Goal: Transaction & Acquisition: Download file/media

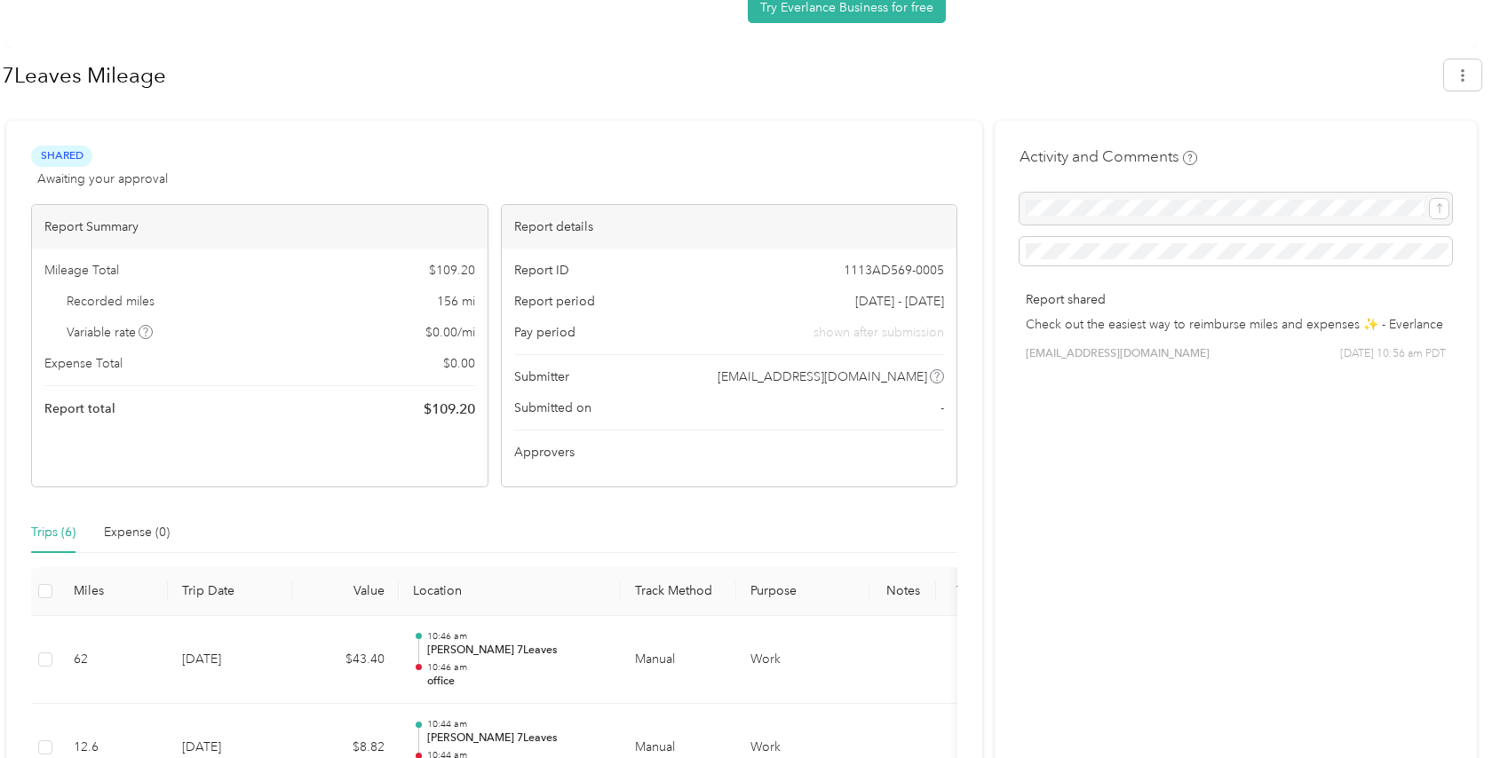
scroll to position [121, 0]
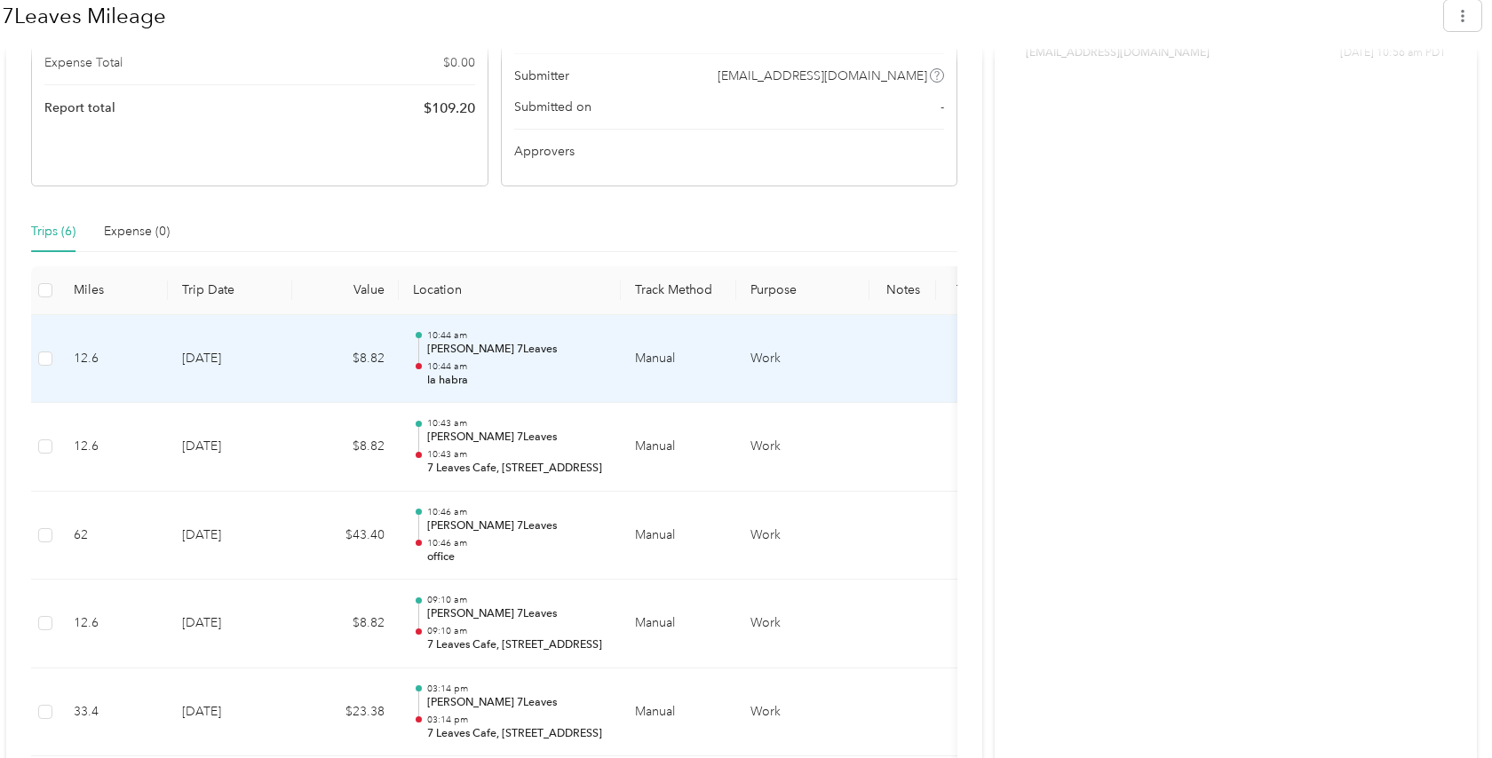
scroll to position [495, 0]
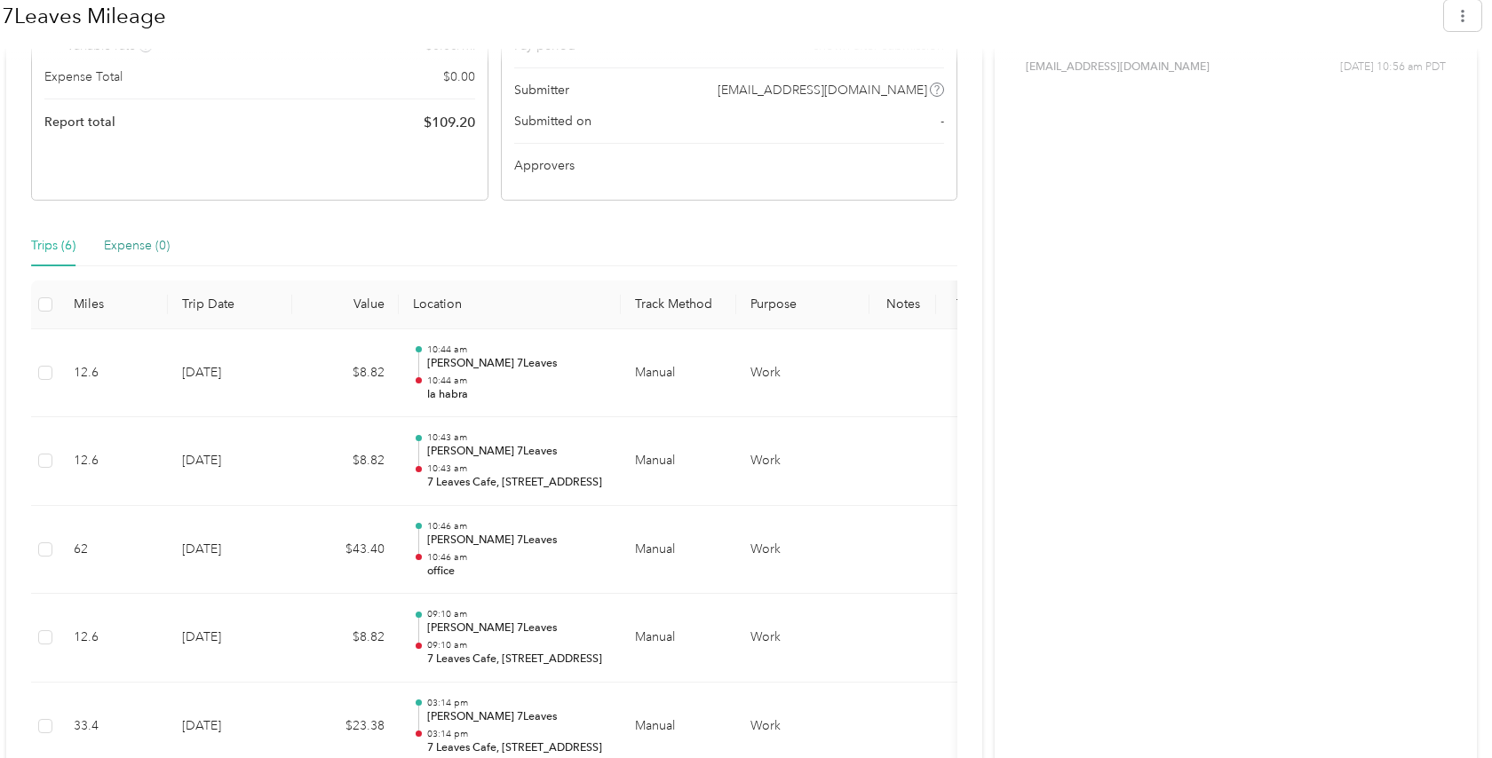
click at [139, 246] on div "Expense (0)" at bounding box center [137, 246] width 66 height 20
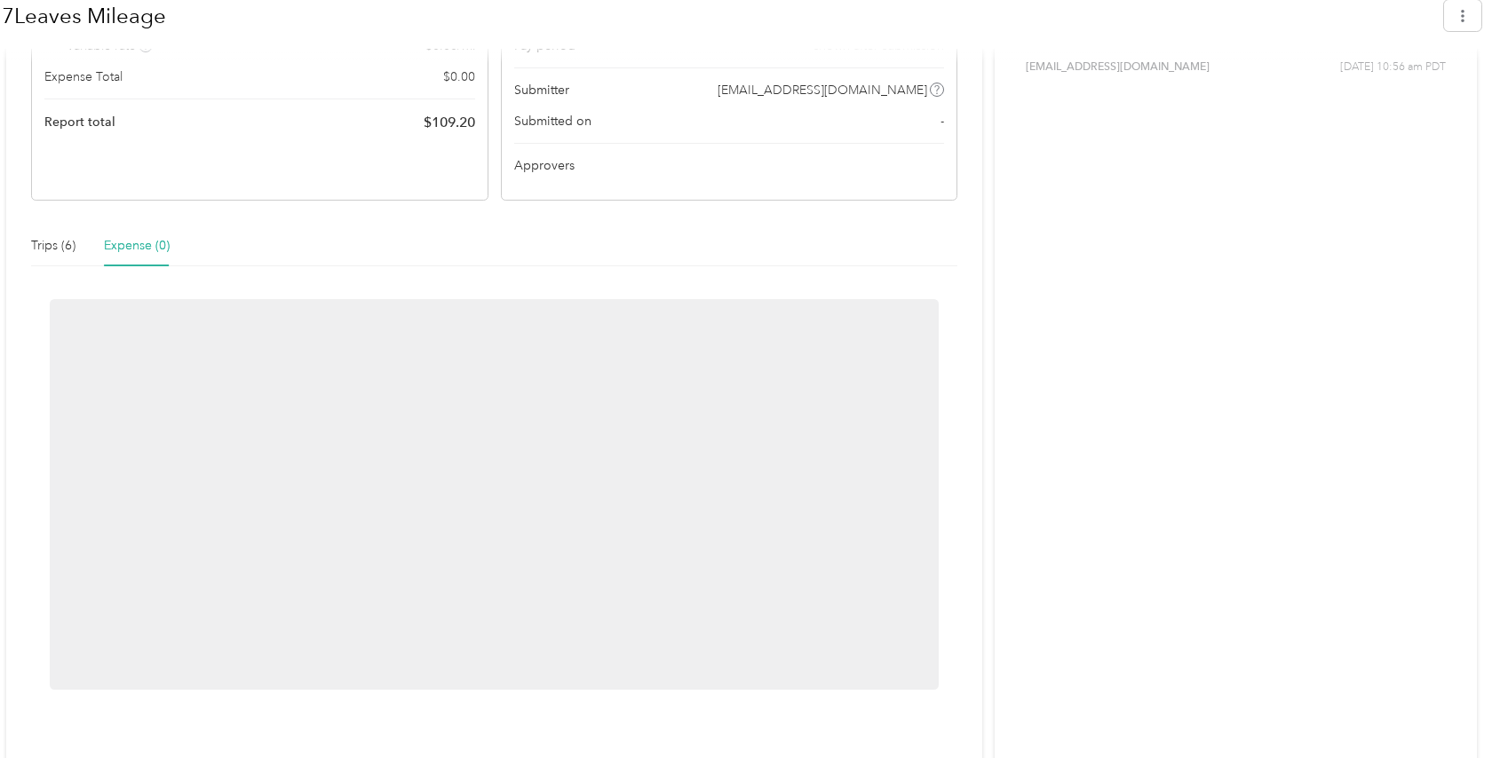
scroll to position [334, 0]
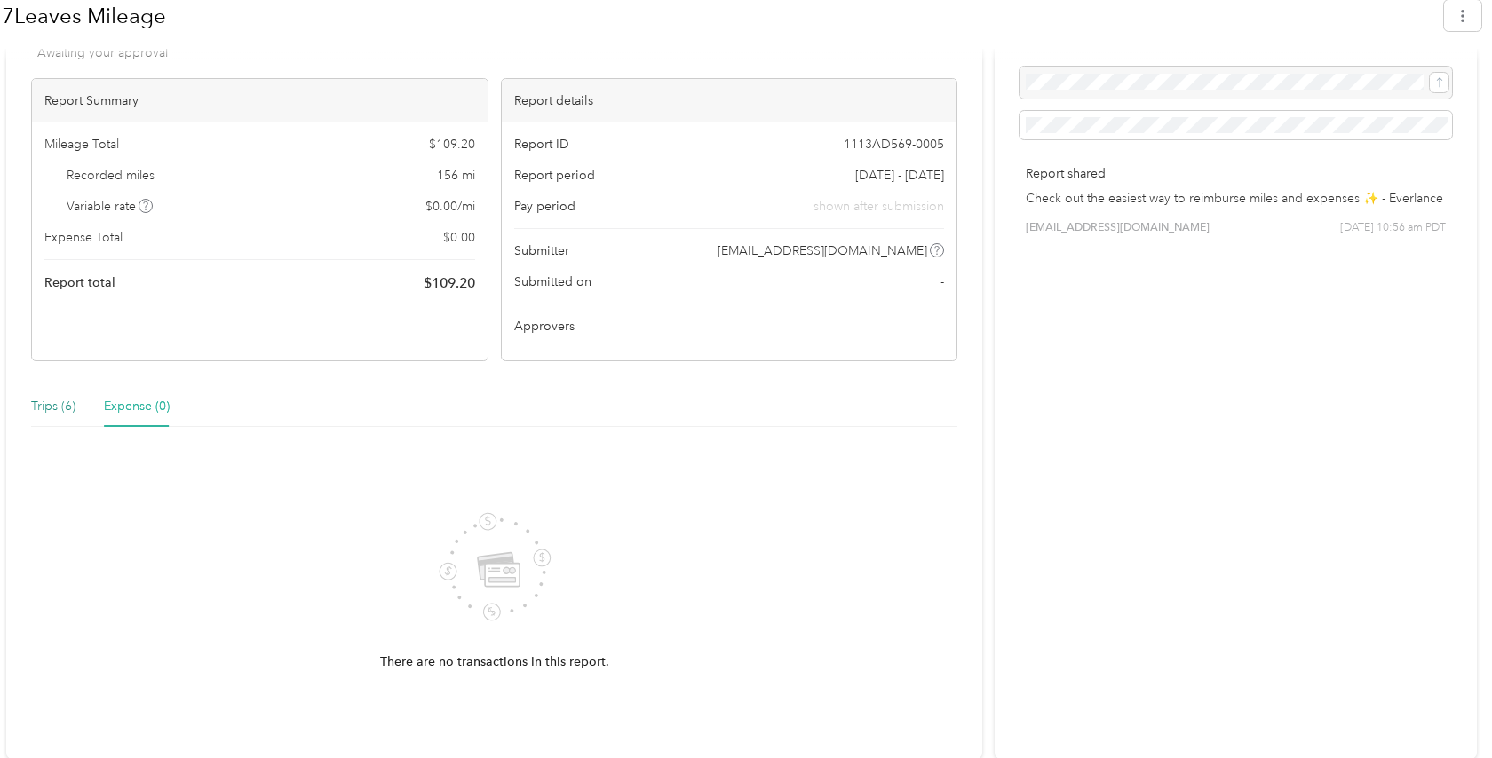
click at [41, 399] on div "Trips (6)" at bounding box center [53, 407] width 44 height 20
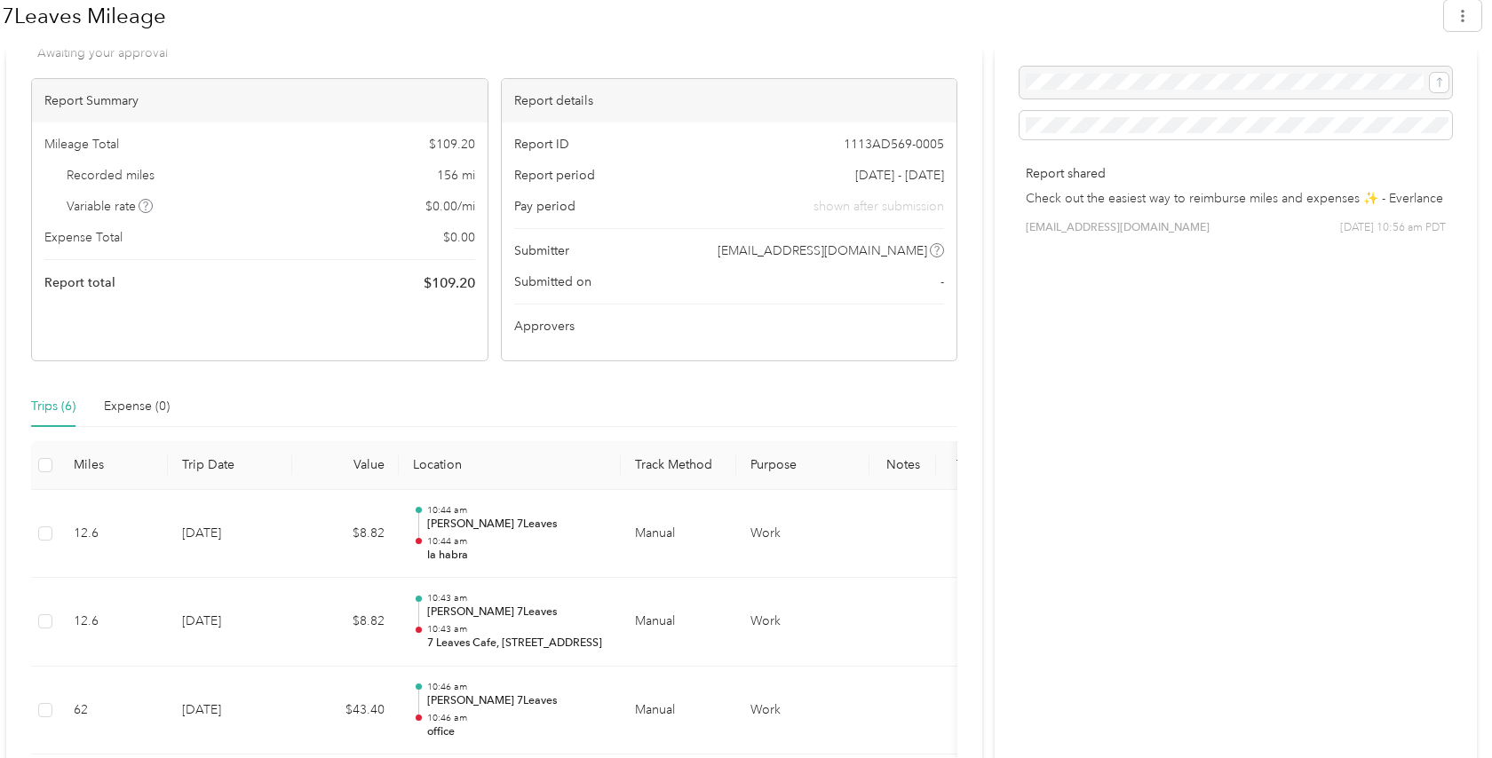
scroll to position [0, 0]
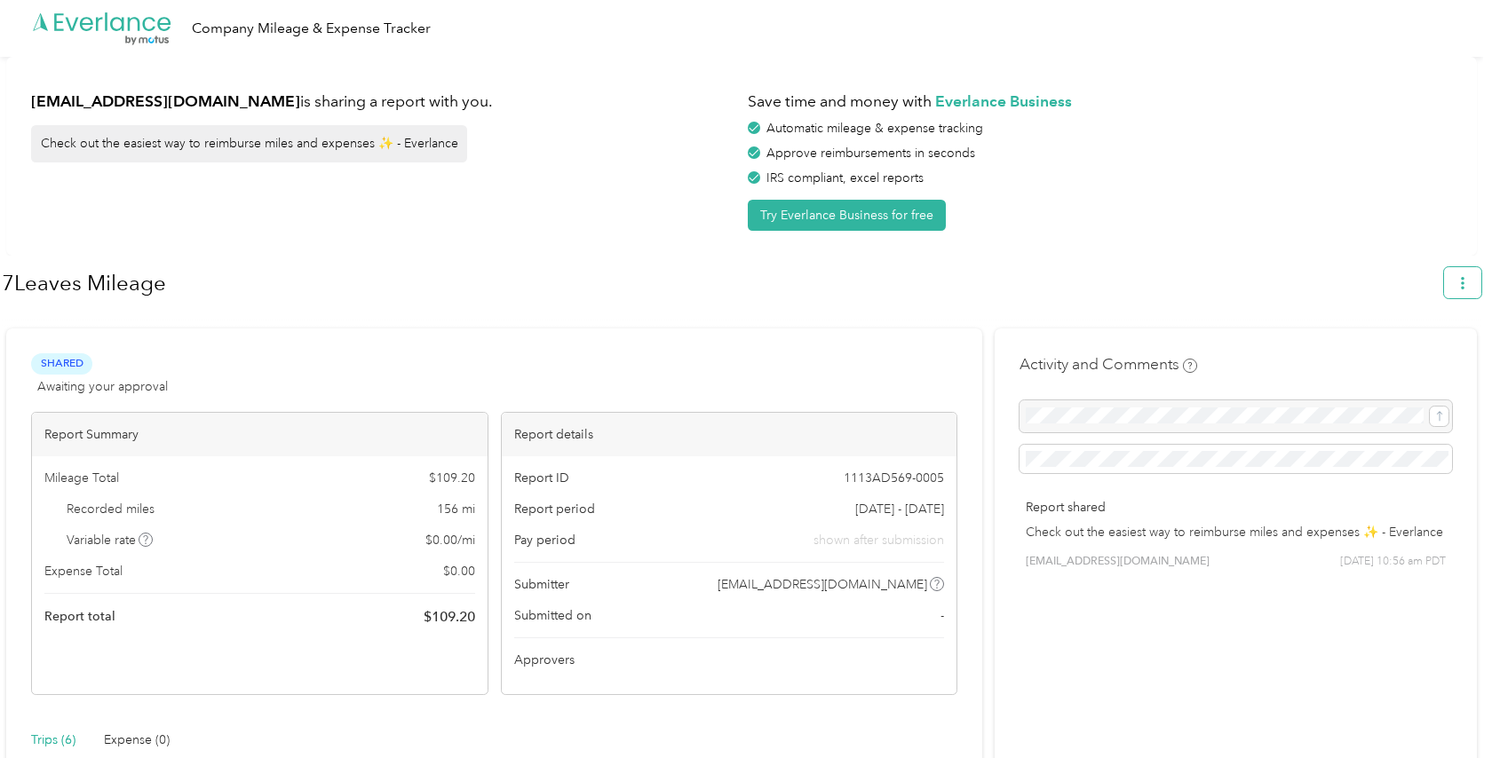
click at [1458, 275] on button "button" at bounding box center [1462, 282] width 37 height 31
click at [1417, 357] on span "Download" at bounding box center [1421, 366] width 59 height 19
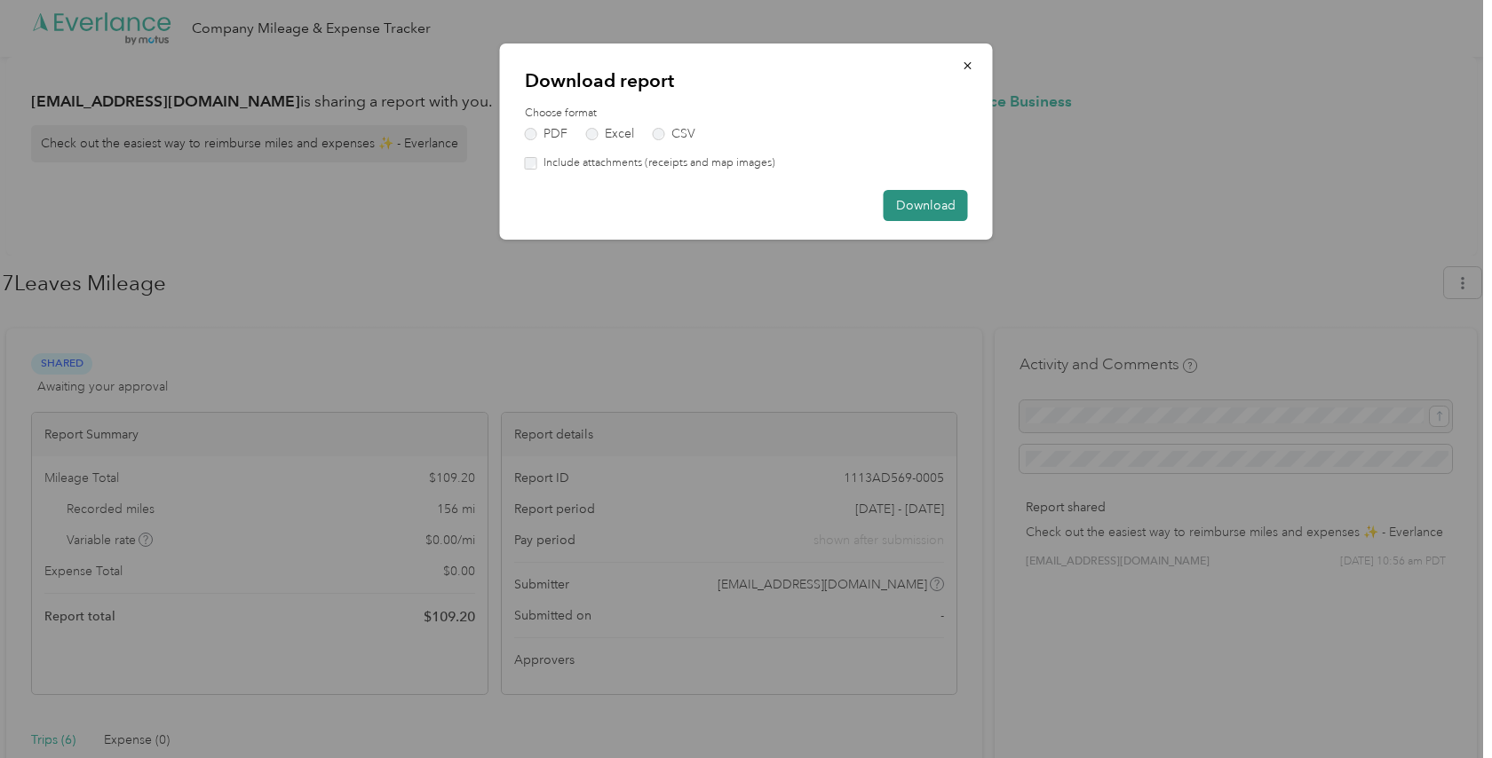
click at [933, 202] on button "Download" at bounding box center [926, 205] width 84 height 31
